Goal: Information Seeking & Learning: Learn about a topic

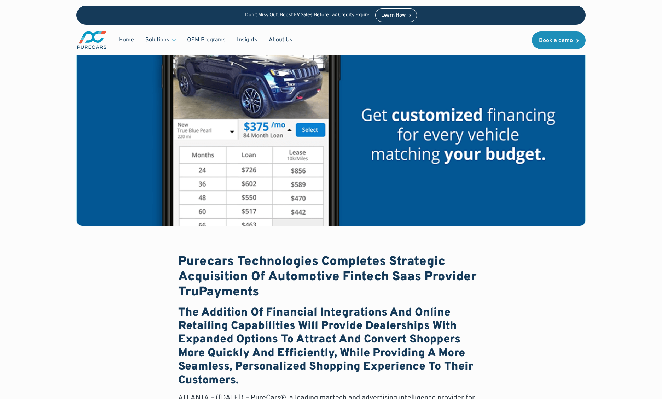
scroll to position [119, 0]
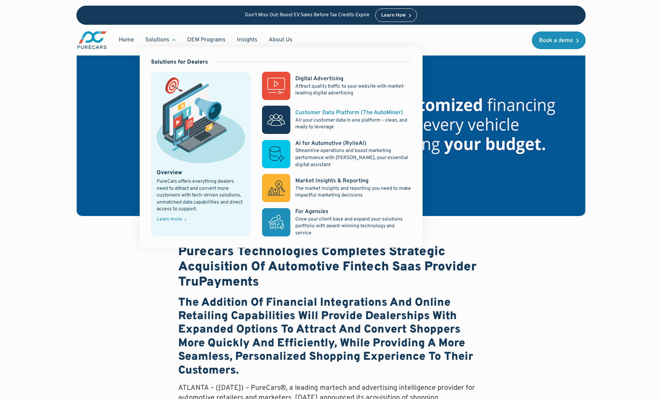
click at [309, 124] on p "All your customer data in one platform – clean, and ready to leverage" at bounding box center [353, 124] width 116 height 14
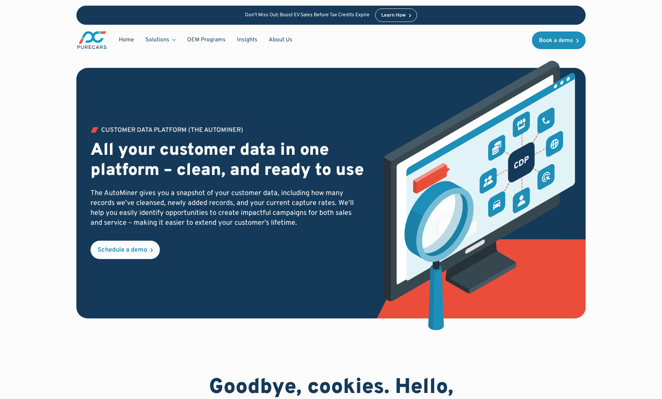
click at [608, 60] on div "Customer Data PLATFORM (The Autominer) All your customer data in one platform –…" at bounding box center [331, 179] width 596 height 358
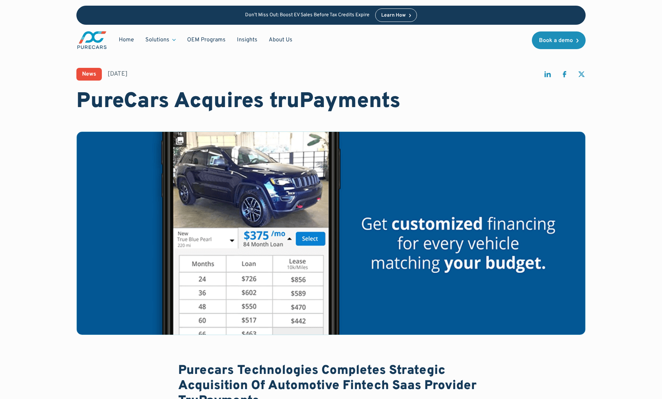
scroll to position [14, 0]
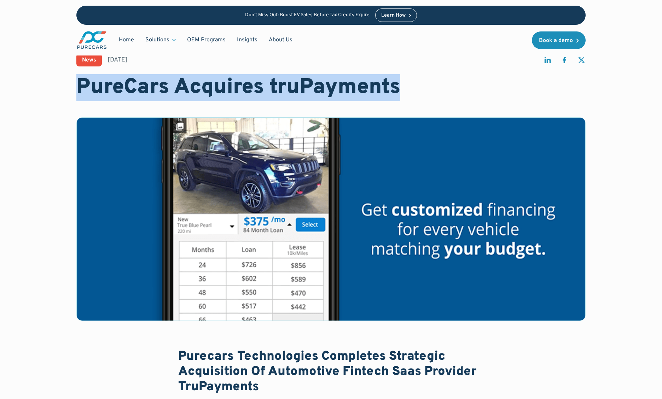
drag, startPoint x: 264, startPoint y: 92, endPoint x: 433, endPoint y: 102, distance: 168.5
click at [440, 99] on h1 "PureCars Acquires truPayments" at bounding box center [330, 87] width 509 height 25
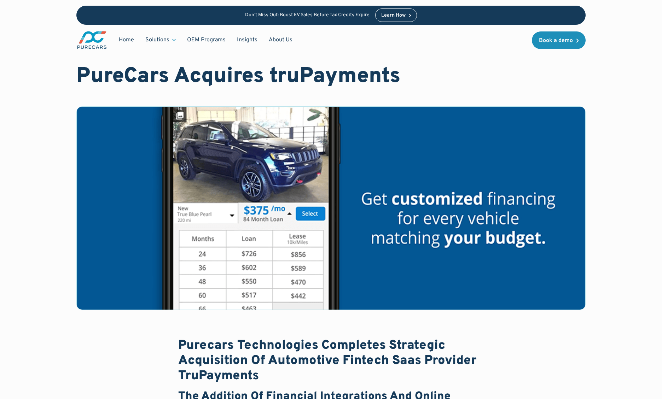
scroll to position [0, 0]
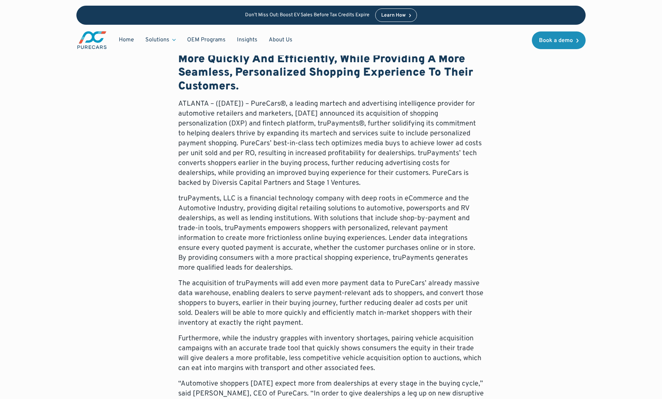
click at [396, 169] on p "ATLANTA – ([DATE]) – PureCars®, a leading martech and advertising intelligence …" at bounding box center [330, 143] width 305 height 89
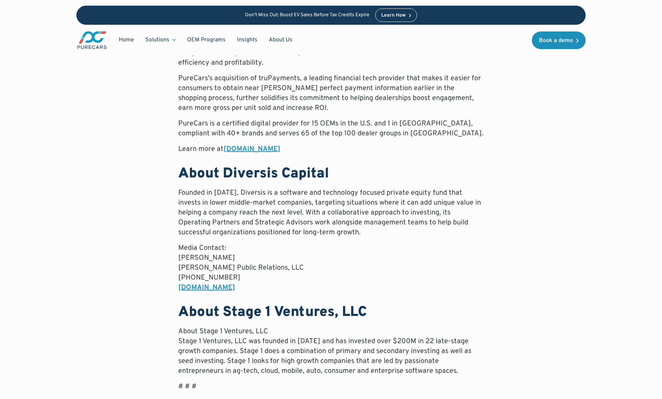
scroll to position [978, 0]
click at [340, 230] on p "Founded in [DATE], Diversis is a software and technology focused private equity…" at bounding box center [330, 211] width 305 height 49
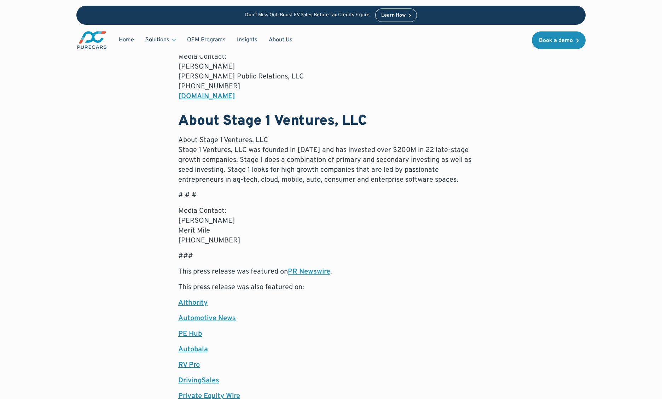
scroll to position [1164, 0]
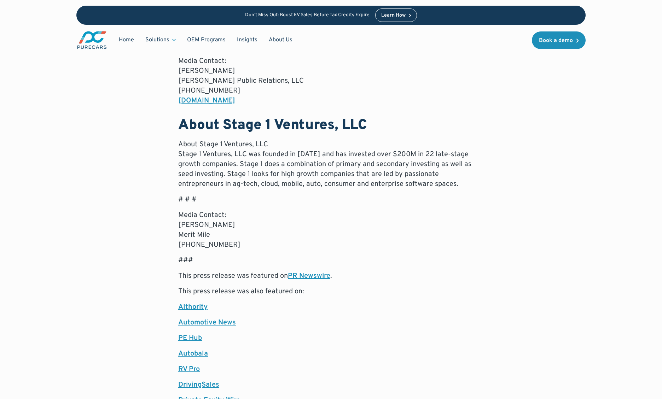
click at [342, 230] on p "Media Contact: [PERSON_NAME] Merit Mile [PHONE_NUMBER]" at bounding box center [330, 230] width 305 height 40
click at [338, 228] on p "Media Contact: [PERSON_NAME] Merit Mile [PHONE_NUMBER]" at bounding box center [330, 230] width 305 height 40
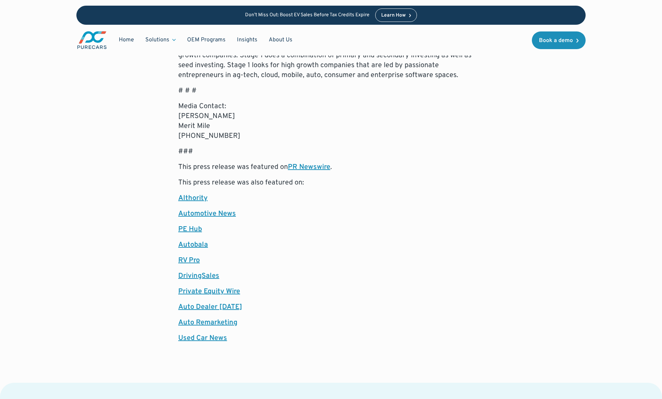
scroll to position [1273, 0]
click at [338, 228] on p "PE Hub" at bounding box center [330, 230] width 305 height 10
click at [421, 169] on p "This press release was featured on PR Newswire ." at bounding box center [330, 168] width 305 height 10
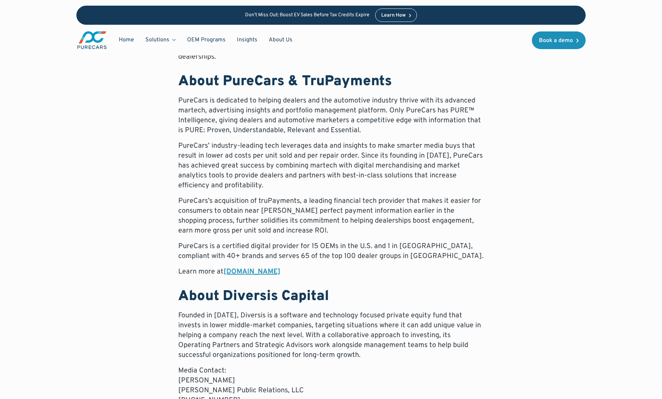
scroll to position [825, 0]
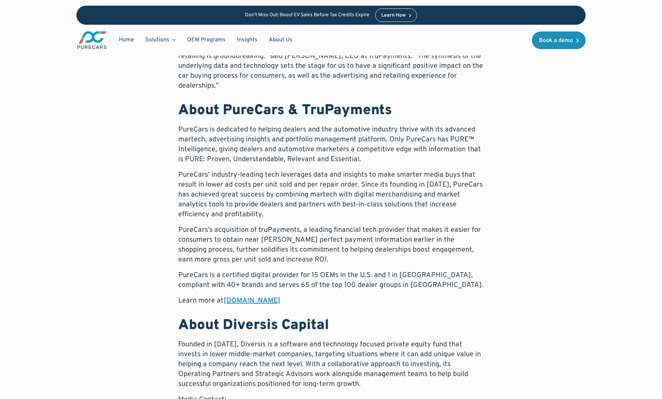
click at [546, 156] on div "Purecars Technologies Completes Strategic Acquisition Of Automotive Fintech Saa…" at bounding box center [330, 164] width 509 height 1253
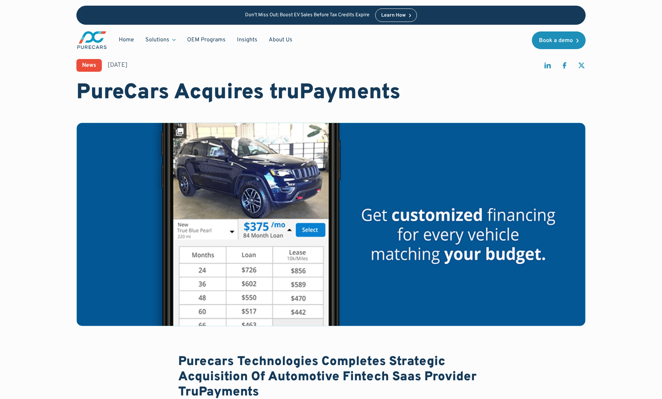
scroll to position [0, 0]
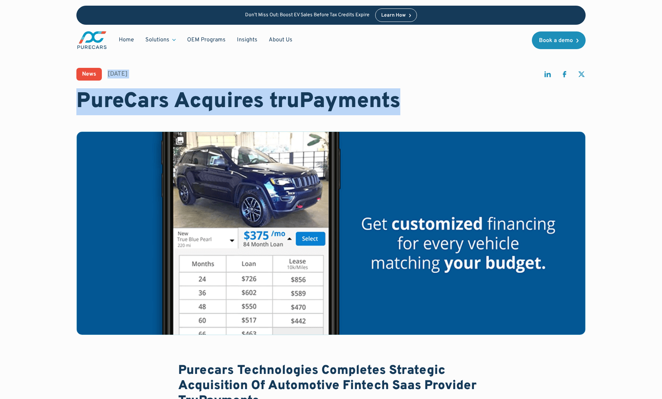
drag, startPoint x: 503, startPoint y: 101, endPoint x: 81, endPoint y: 92, distance: 421.4
click at [91, 86] on div "News [DATE] PureCars Acquires truPayments" at bounding box center [330, 91] width 509 height 47
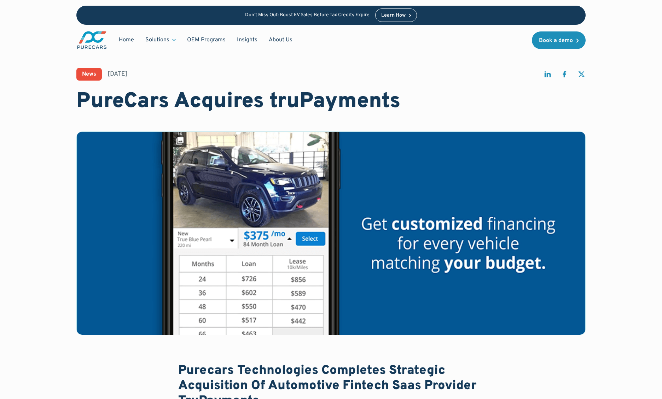
click at [461, 71] on div "News [DATE]" at bounding box center [330, 74] width 509 height 13
